Goal: Task Accomplishment & Management: Manage account settings

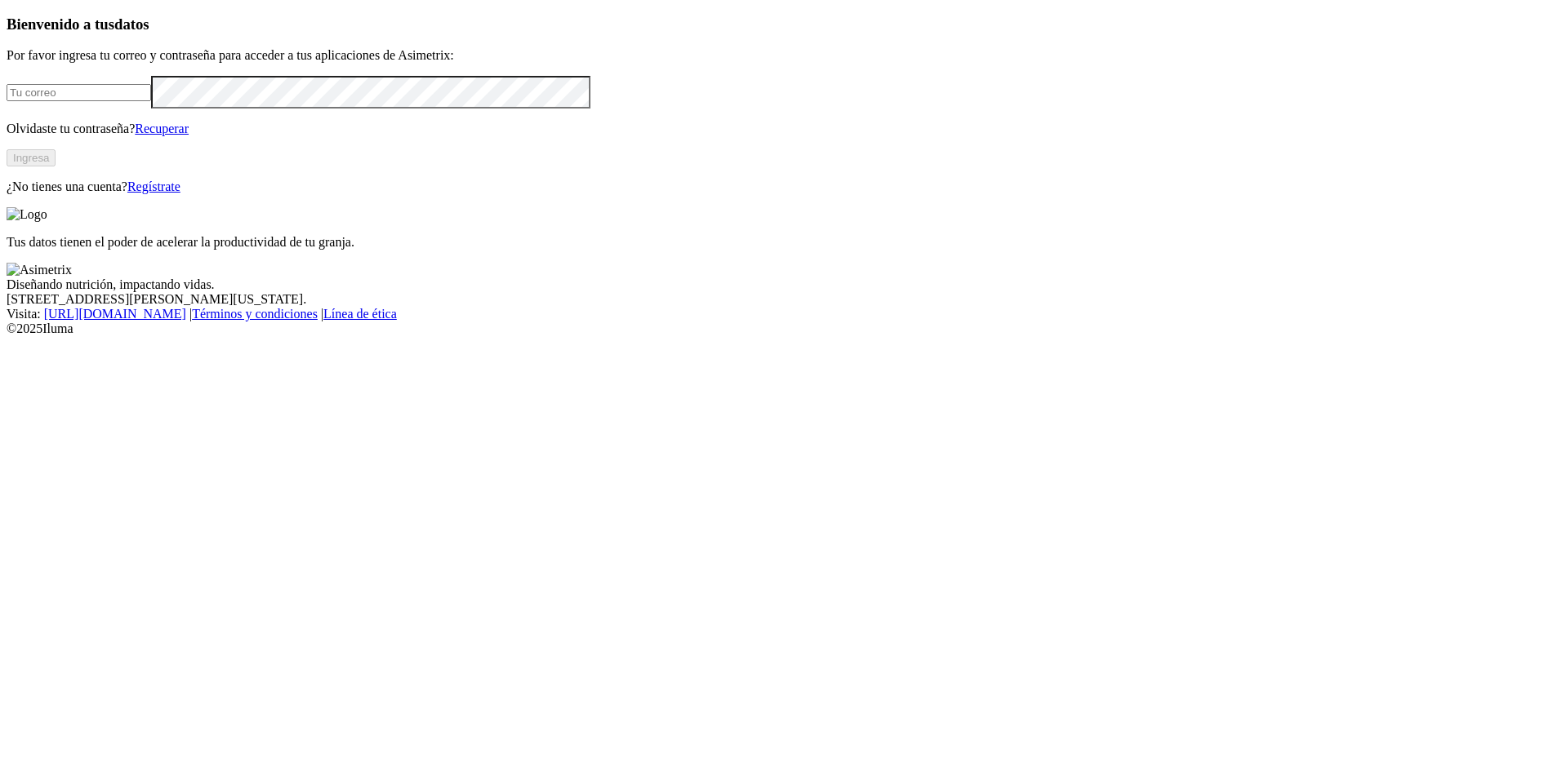
click at [151, 102] on input "email" at bounding box center [79, 92] width 145 height 17
click at [6, 337] on com-1password-button at bounding box center [6, 337] width 0 height 0
type input "[PERSON_NAME][EMAIL_ADDRESS][PERSON_NAME][DOMAIN_NAME]"
click at [56, 166] on button "Ingresa" at bounding box center [31, 157] width 49 height 17
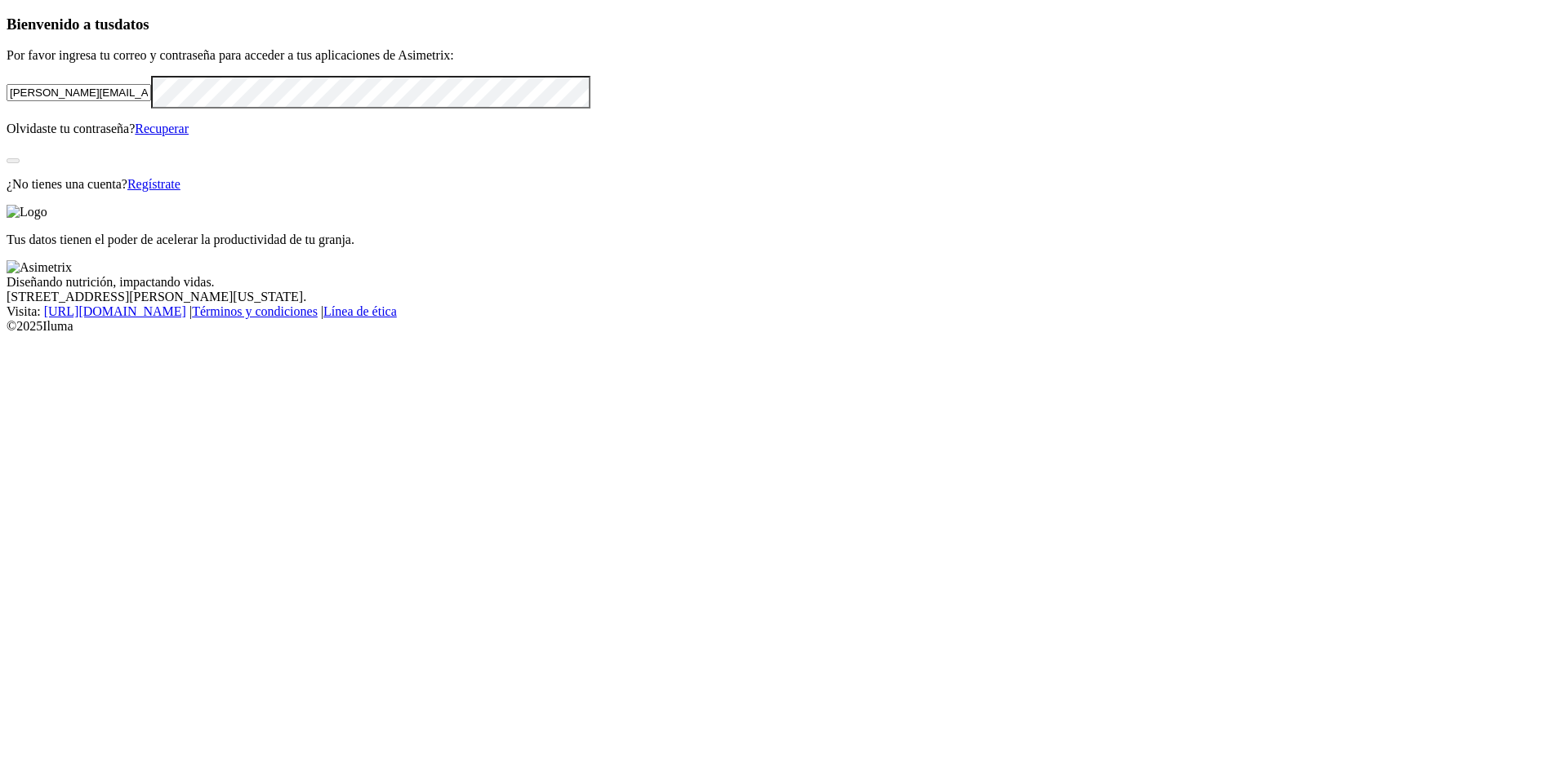
click at [93, 192] on div "Bienvenido a tus datos Por favor ingresa tu correo y contraseña para acceder a …" at bounding box center [783, 103] width 1554 height 177
